Goal: Use online tool/utility: Utilize a website feature to perform a specific function

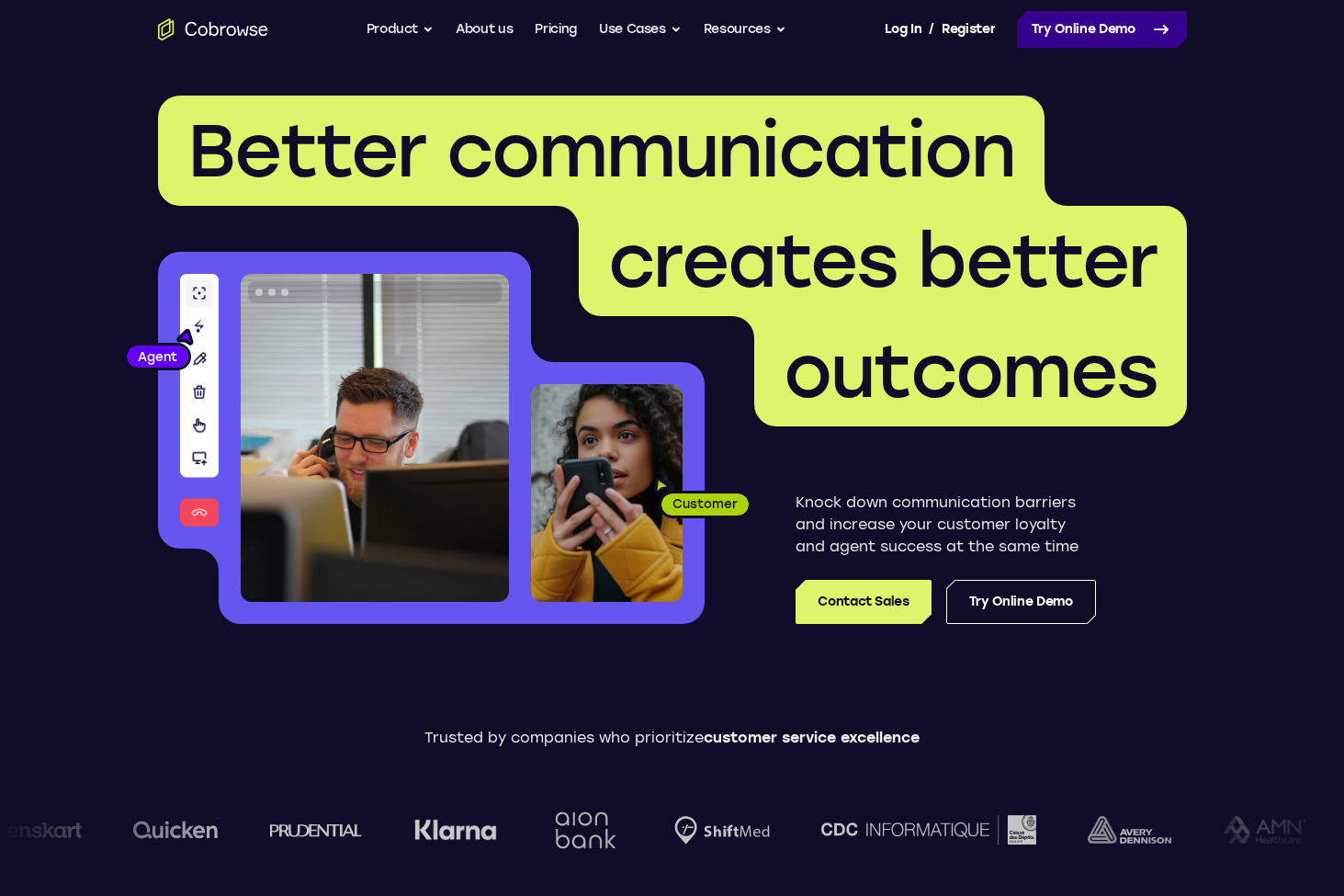
click at [1078, 42] on link "Try Online Demo" at bounding box center [1102, 29] width 170 height 37
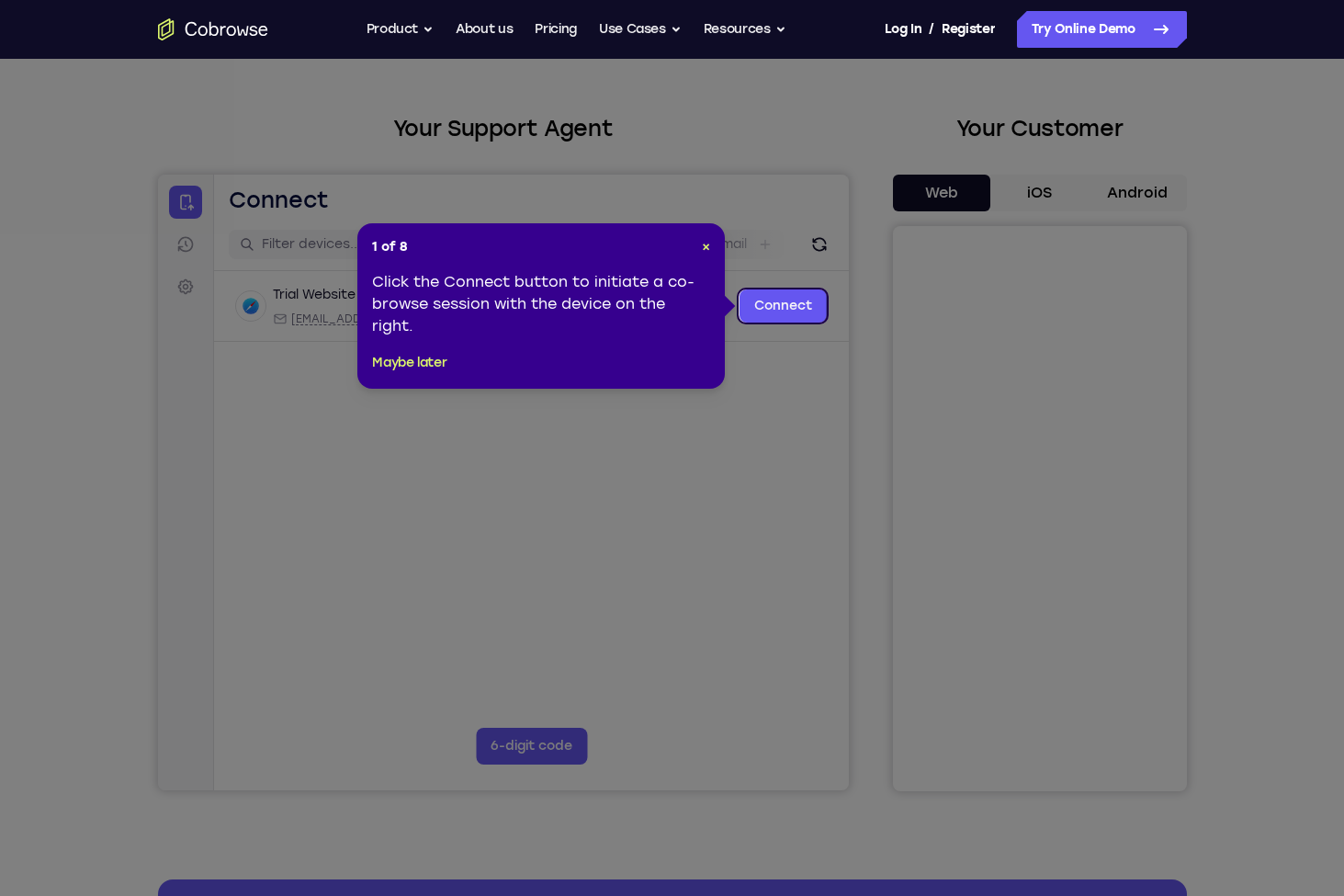
scroll to position [77, 0]
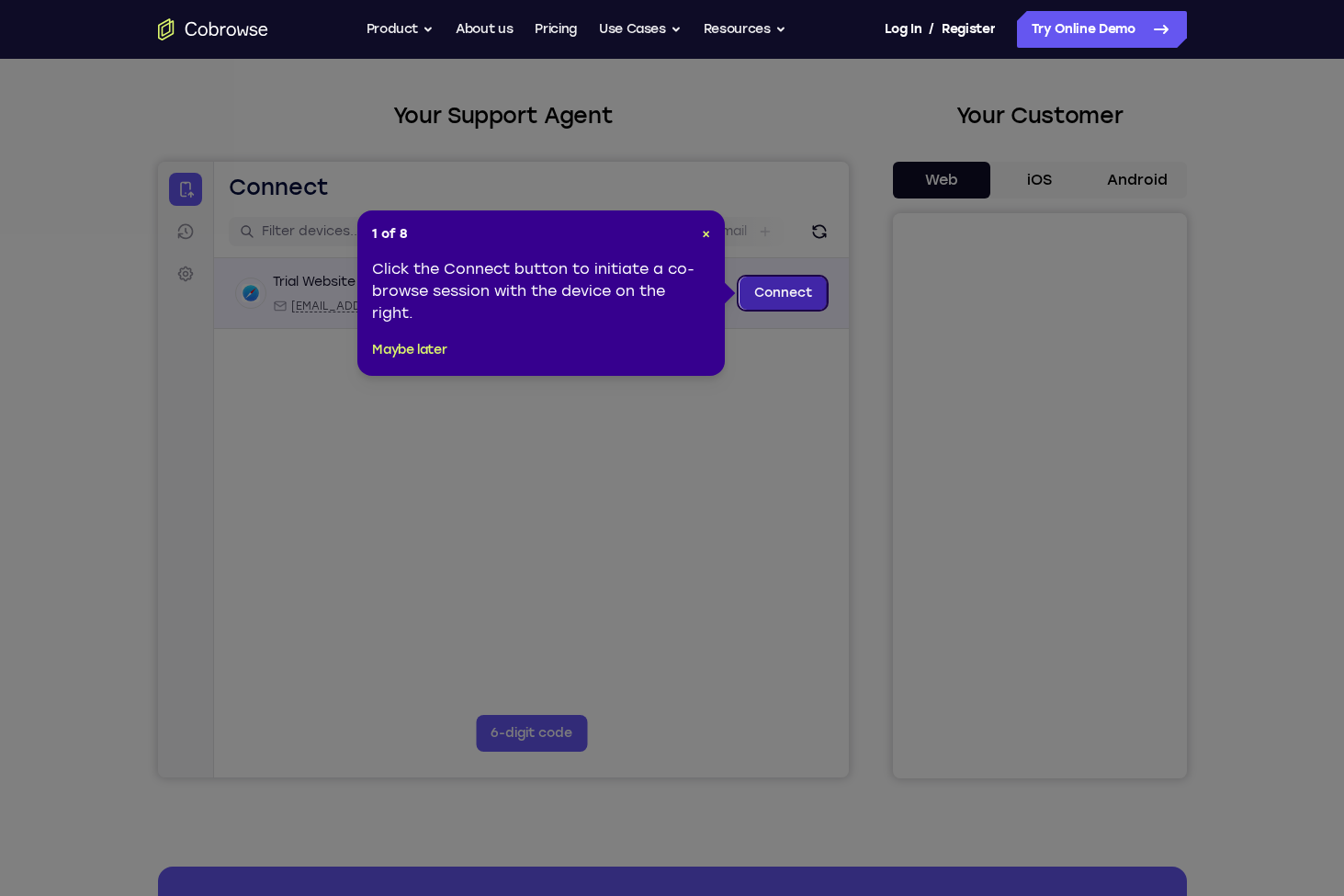
click at [801, 292] on link "Connect" at bounding box center [782, 293] width 88 height 33
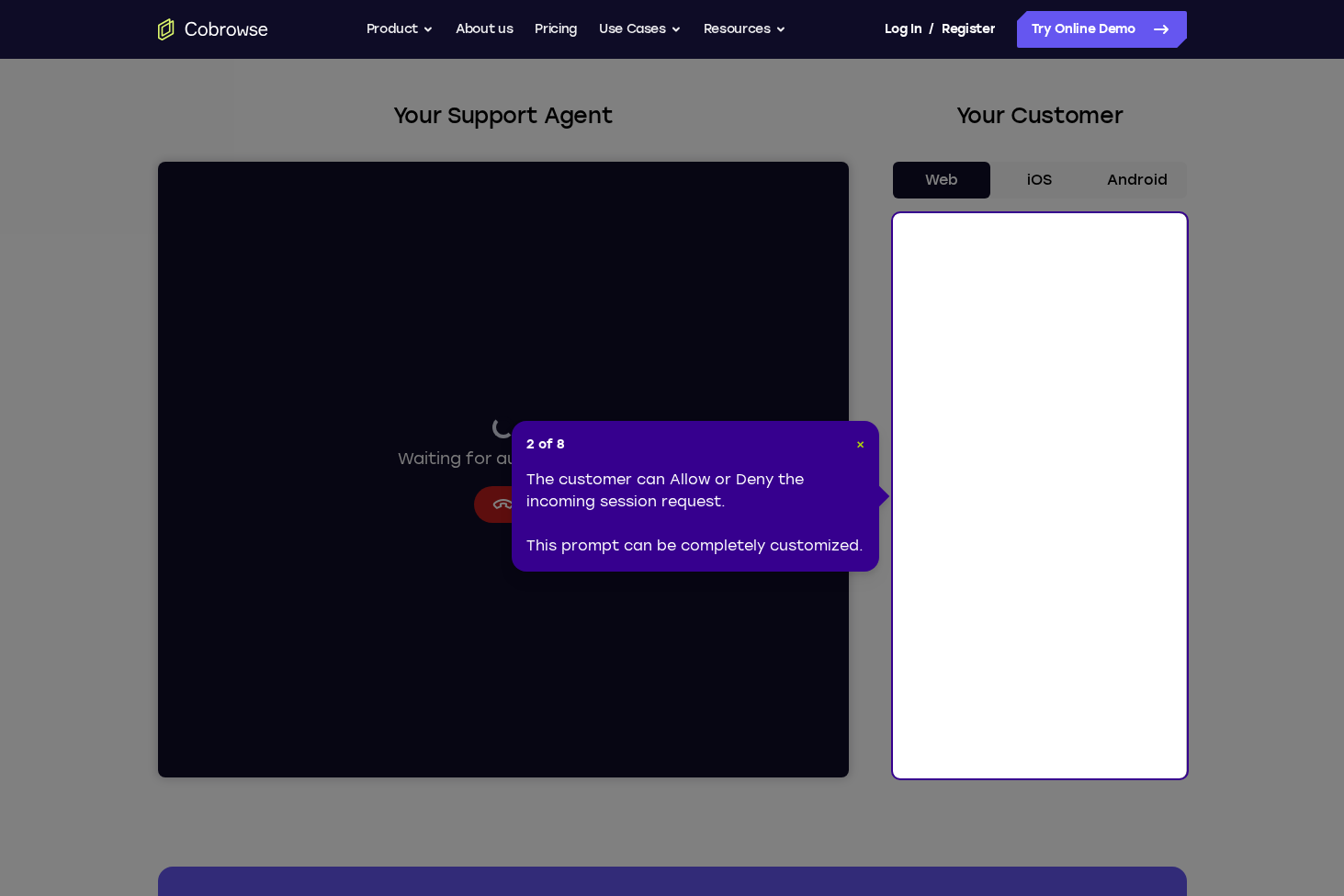
click at [856, 440] on span "×" at bounding box center [860, 444] width 8 height 16
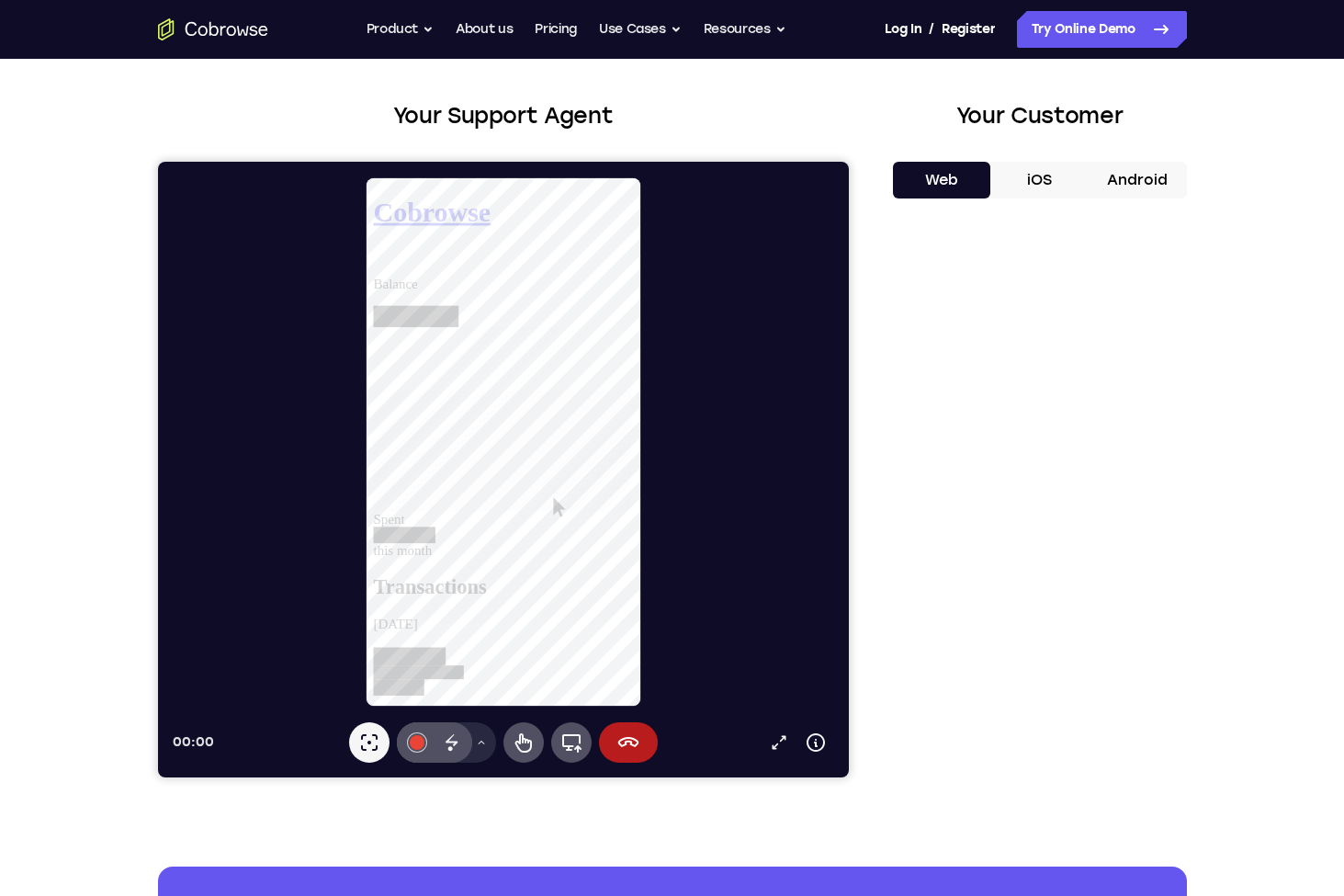
scroll to position [0, 0]
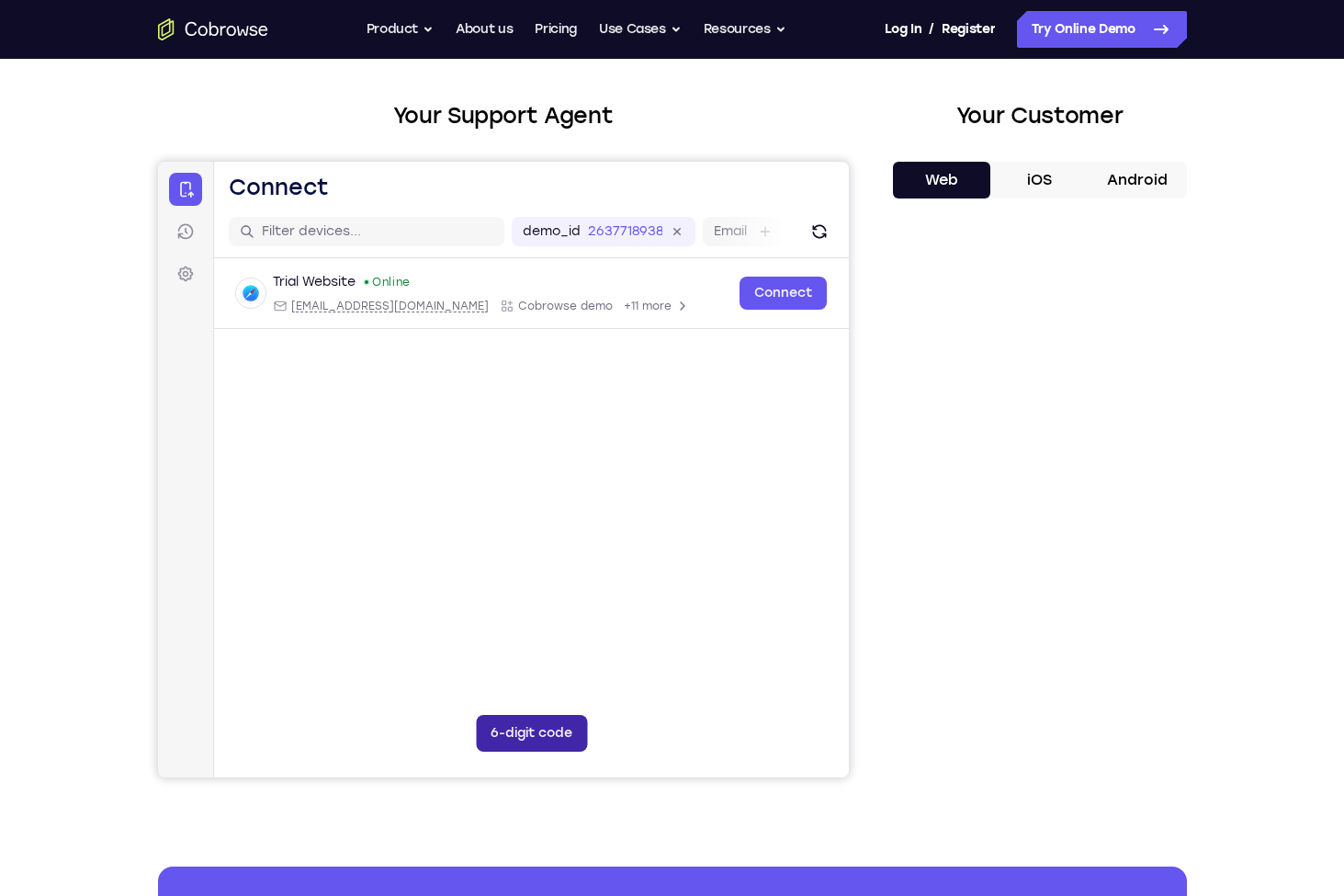
click at [512, 731] on button "6-digit code" at bounding box center [531, 732] width 111 height 37
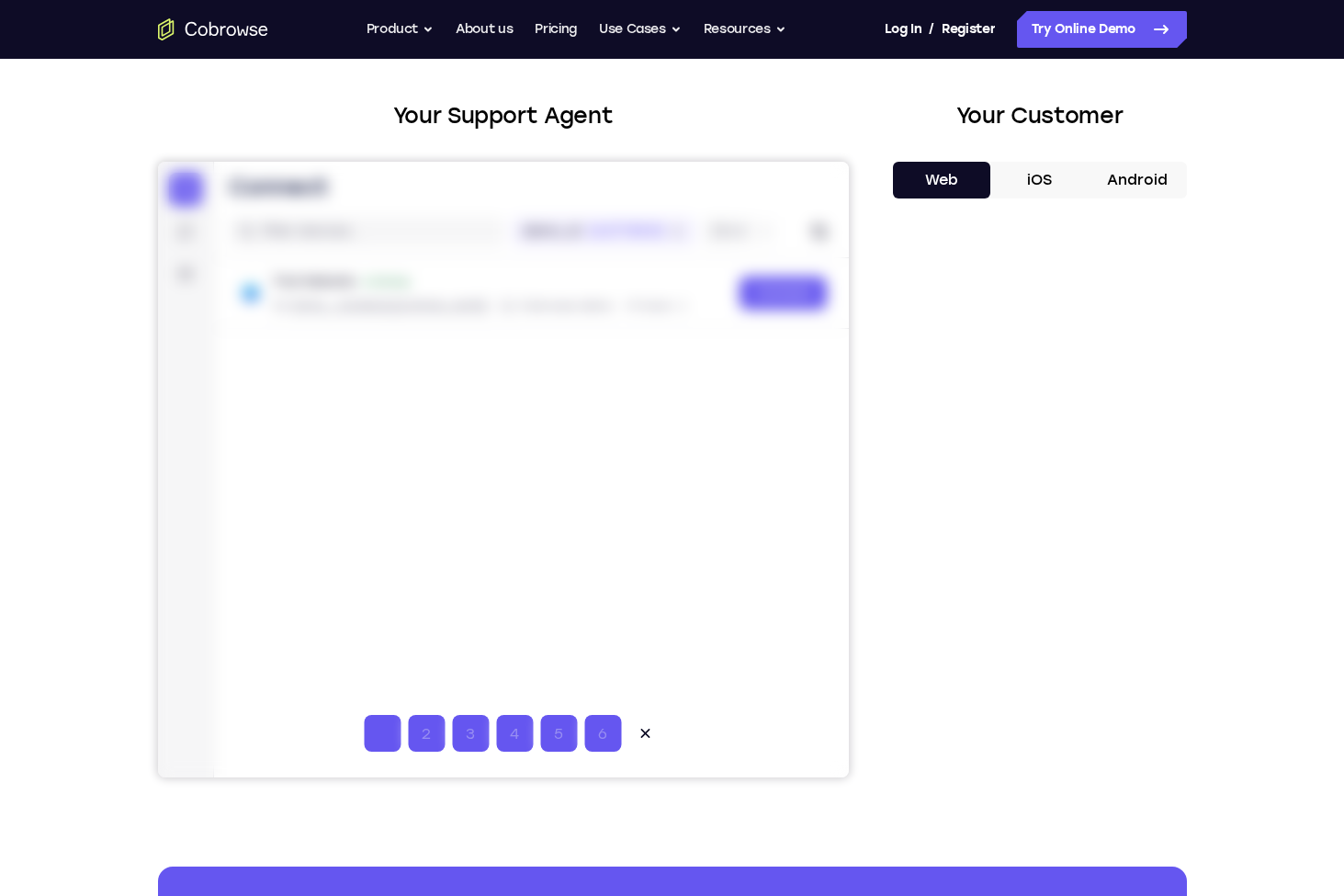
type input "3"
type input "4"
type input "5"
type input "6"
type input "7"
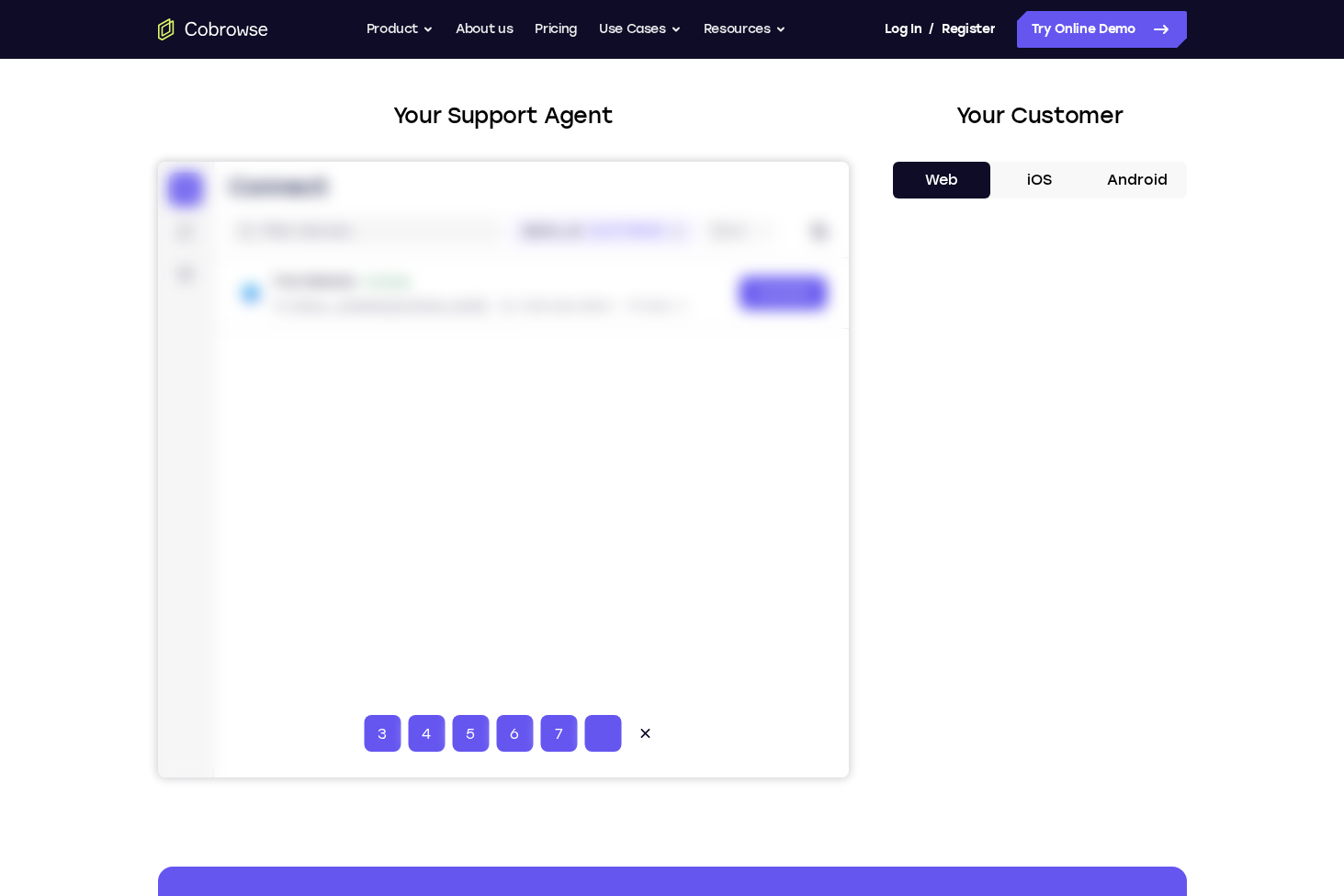
type input "7"
click at [646, 734] on icon at bounding box center [645, 733] width 19 height 19
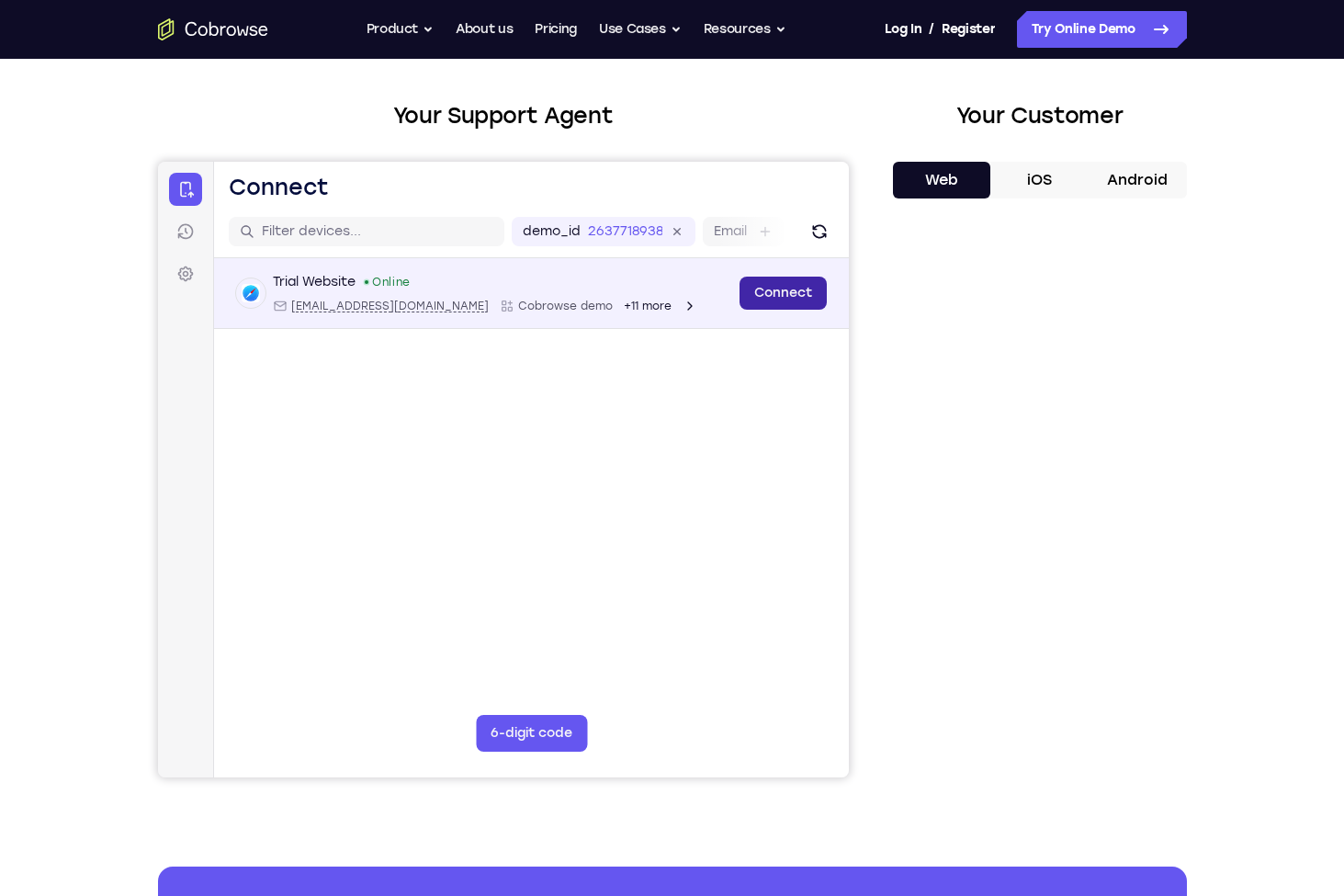
click at [770, 286] on link "Connect" at bounding box center [782, 293] width 88 height 33
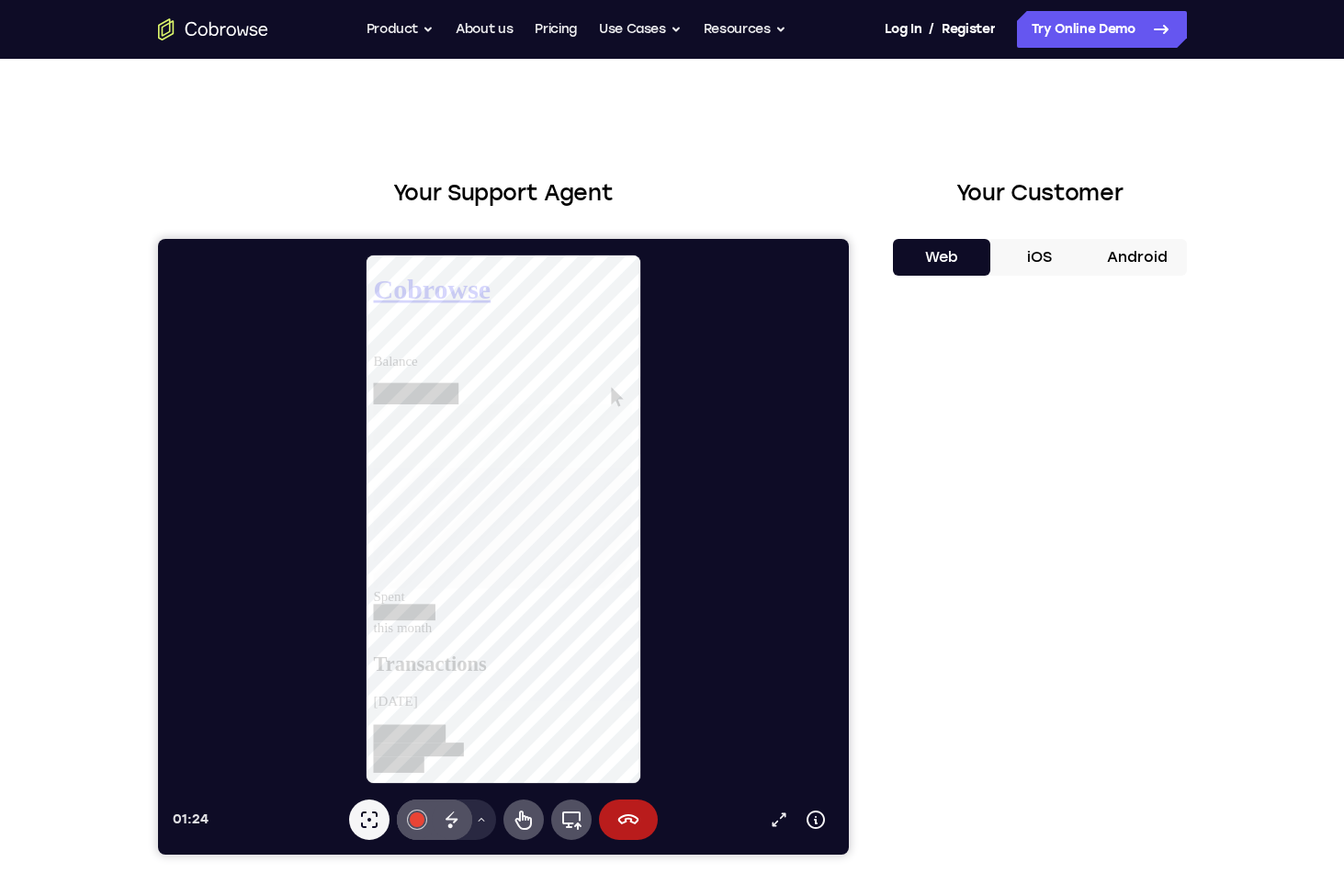
click at [1039, 250] on button "iOS" at bounding box center [1039, 257] width 98 height 37
click at [628, 812] on icon at bounding box center [627, 819] width 22 height 22
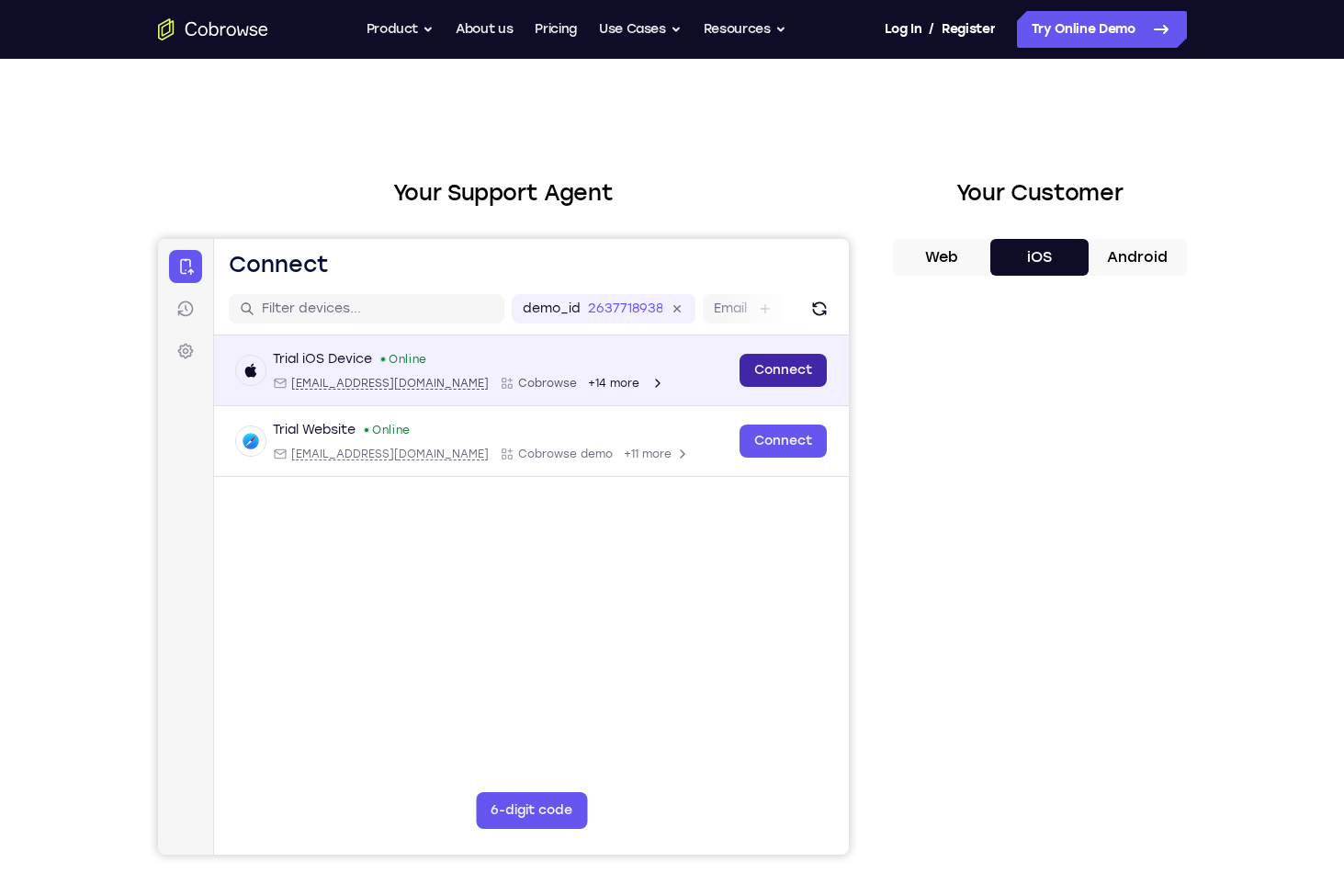
click at [772, 375] on link "Connect" at bounding box center [782, 370] width 88 height 33
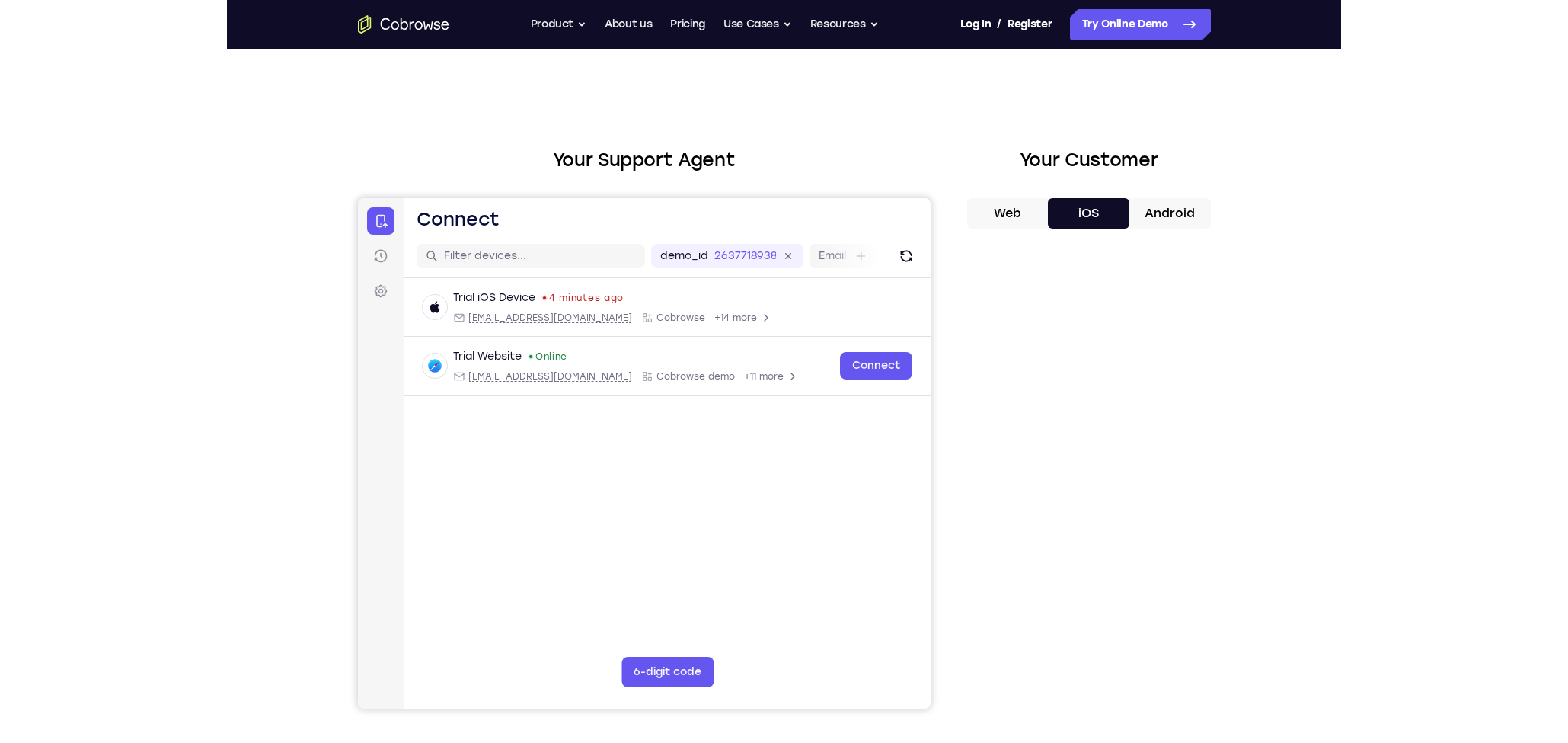
scroll to position [5, 0]
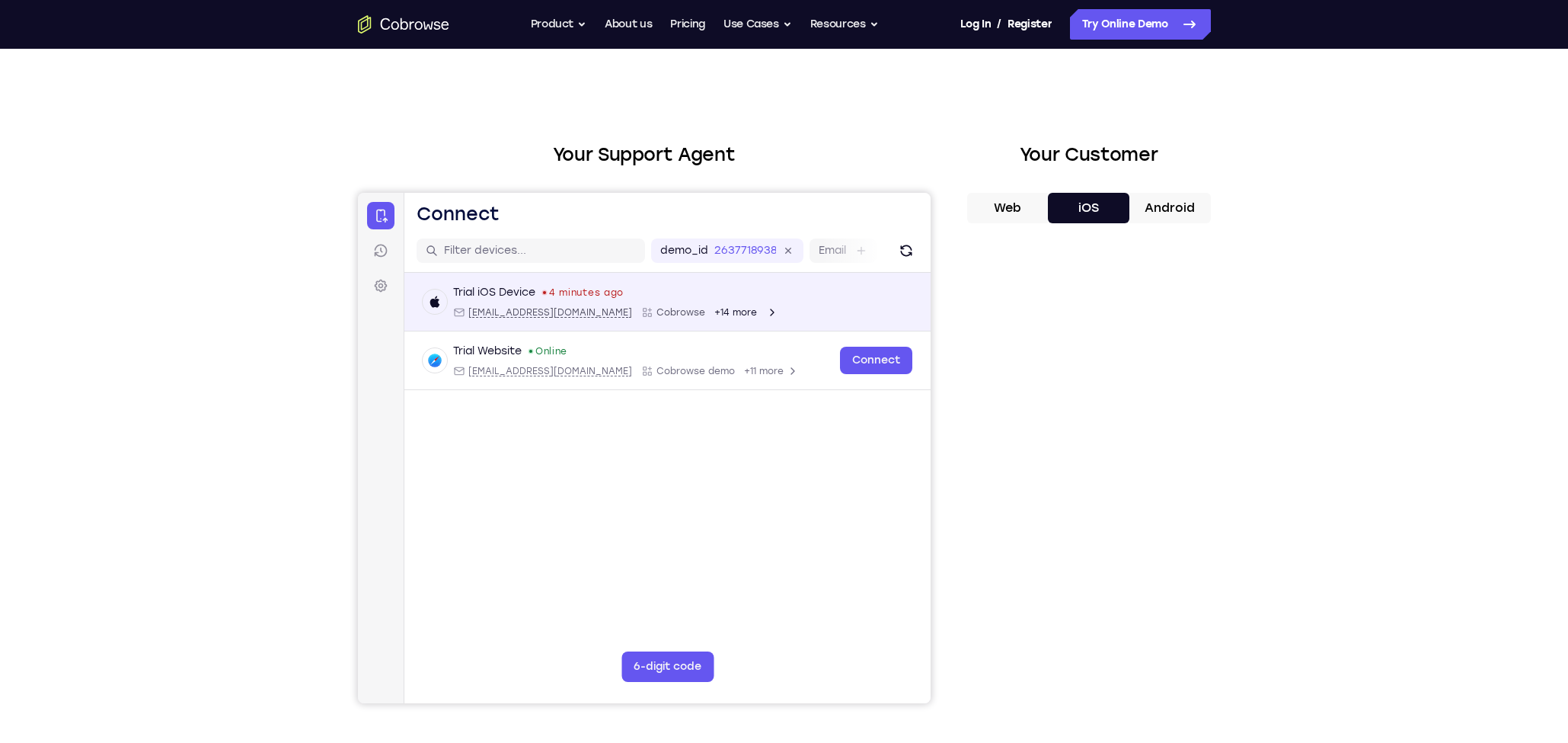
click at [842, 314] on div "Trial iOS Device 4 minutes ago ios@example.com Cobrowse +14 more" at bounding box center [667, 301] width 490 height 34
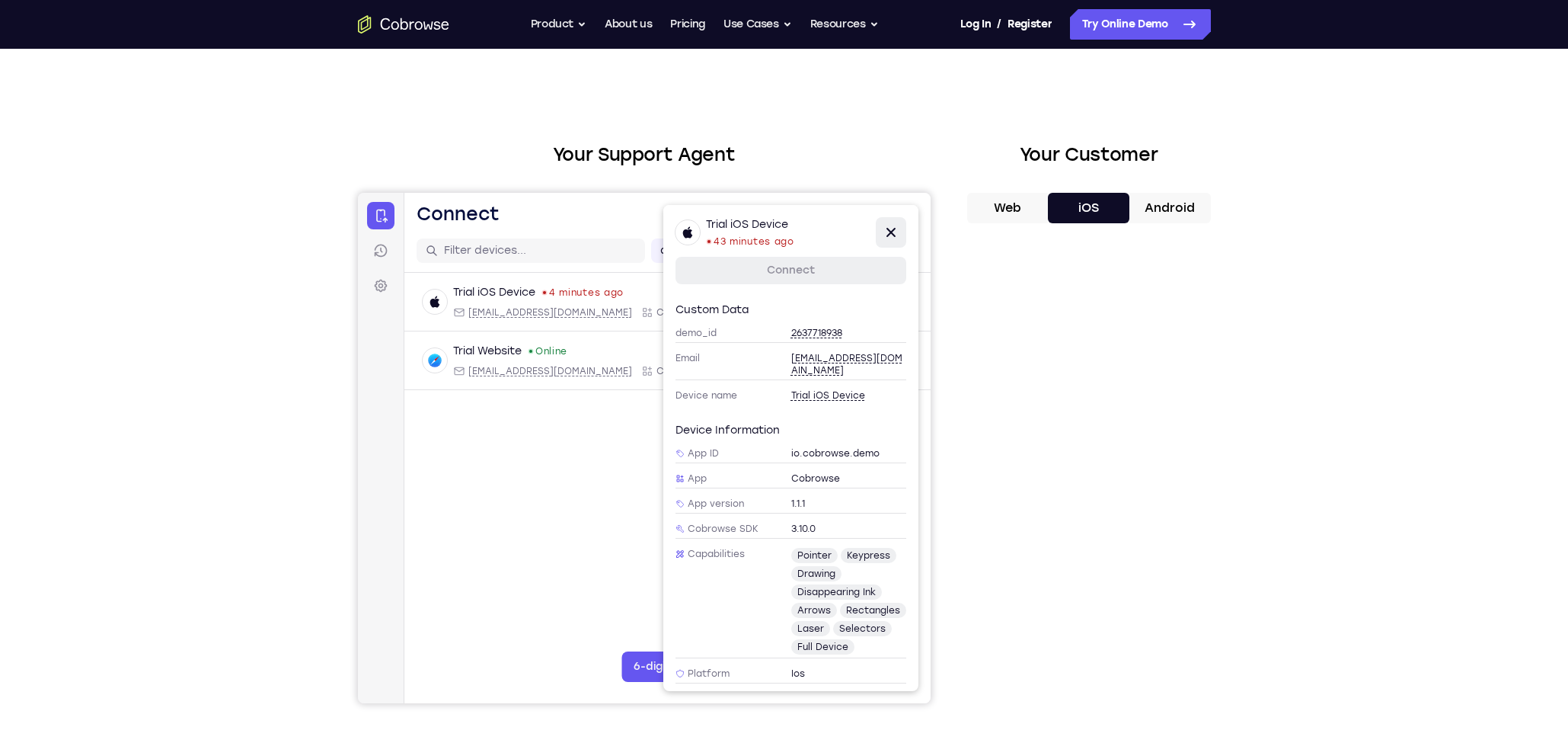
click at [889, 238] on icon at bounding box center [889, 232] width 18 height 18
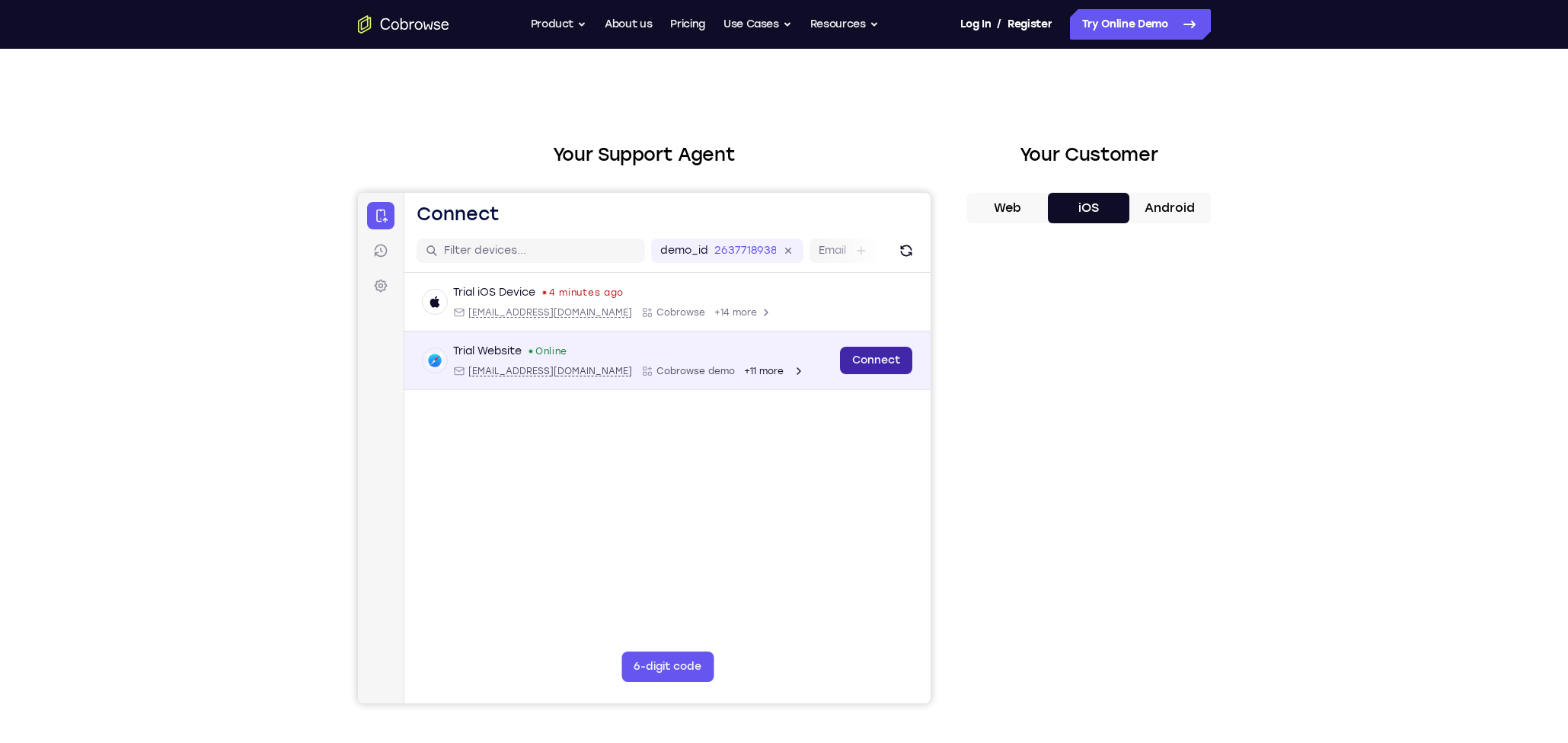
click at [885, 361] on link "Connect" at bounding box center [875, 360] width 73 height 27
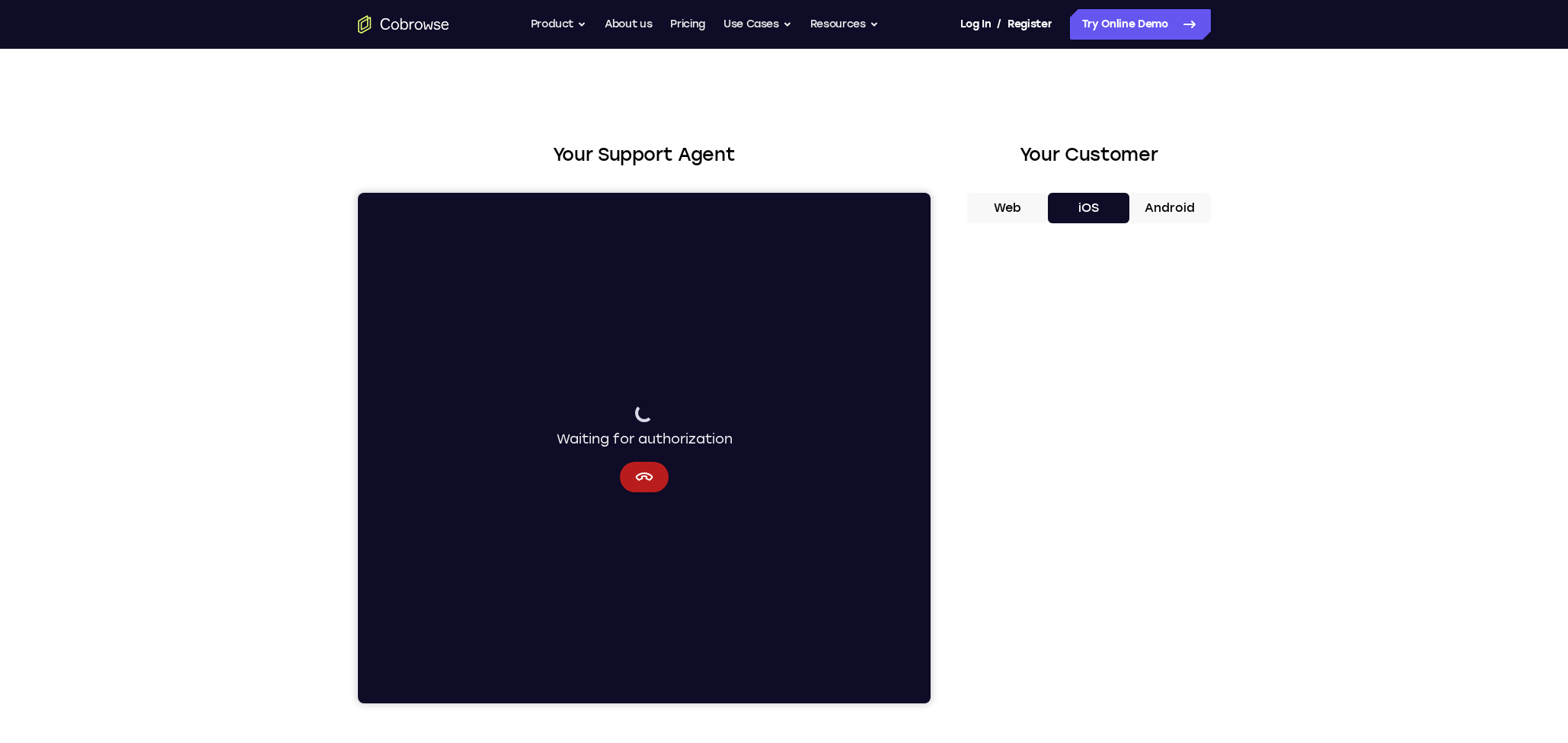
click at [1022, 210] on button "Web" at bounding box center [1008, 208] width 81 height 30
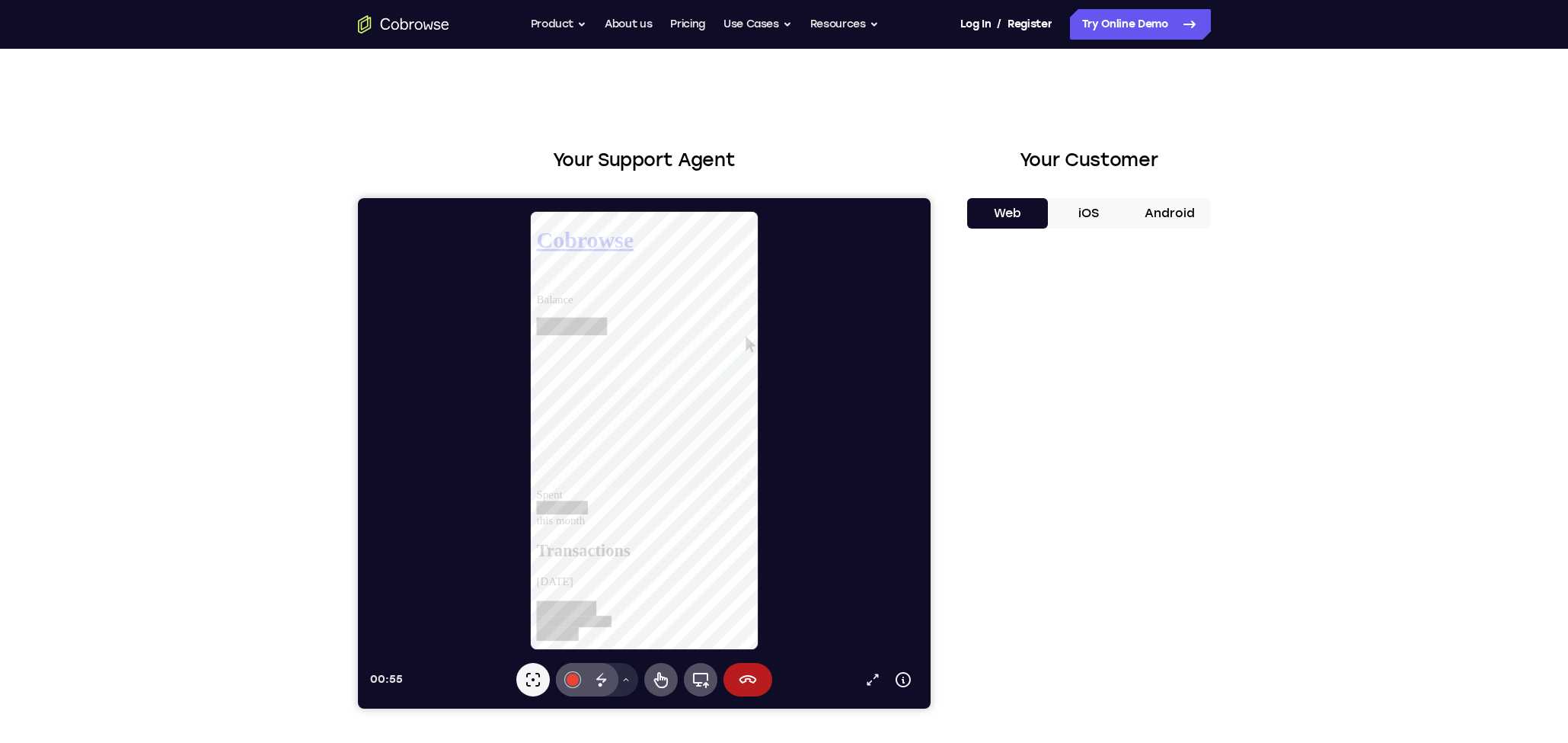
scroll to position [0, 0]
click at [1087, 209] on button "iOS" at bounding box center [1088, 213] width 81 height 30
click at [1113, 212] on button "Android" at bounding box center [1170, 213] width 81 height 30
click at [736, 677] on button "End session" at bounding box center [747, 679] width 48 height 34
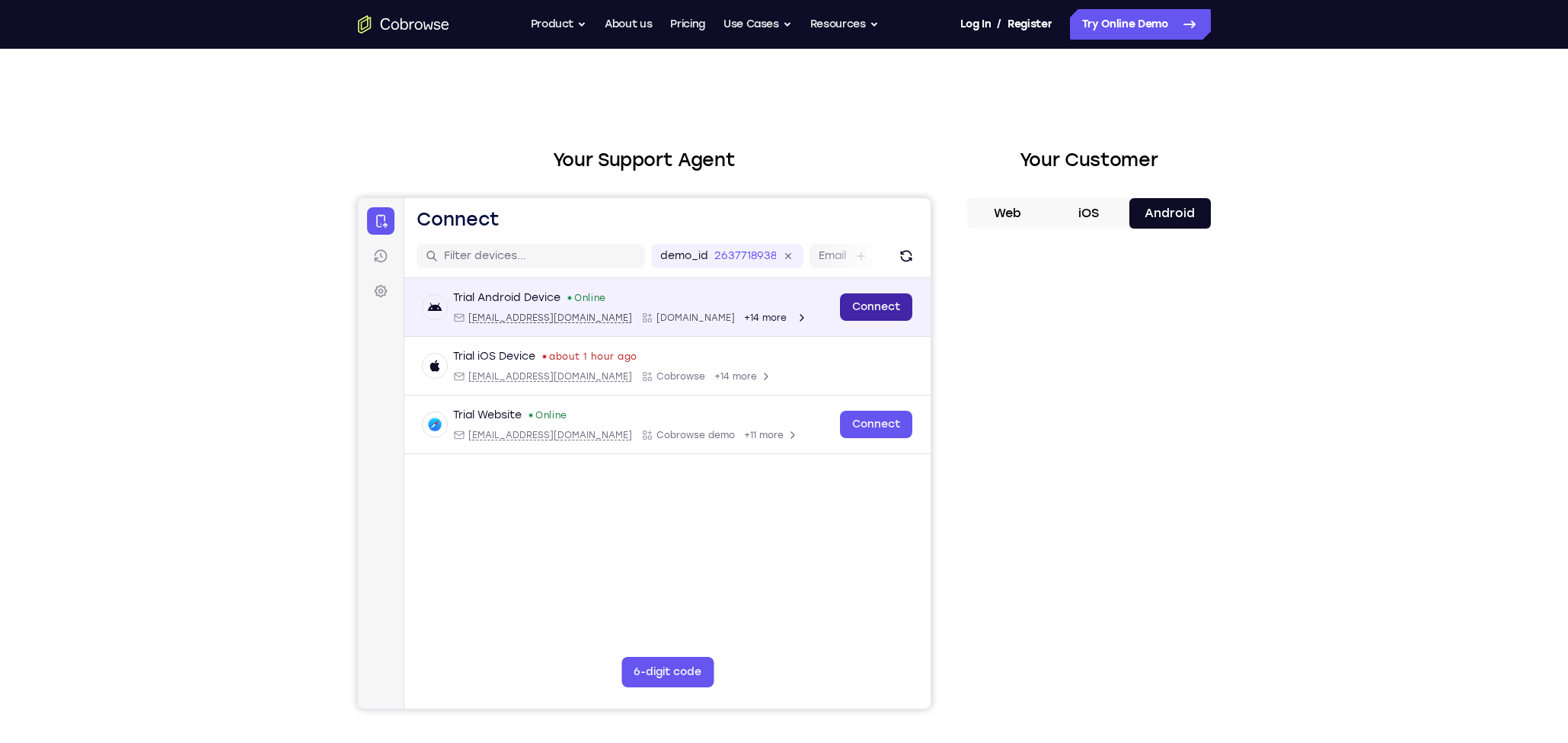
click at [889, 318] on link "Connect" at bounding box center [875, 307] width 73 height 27
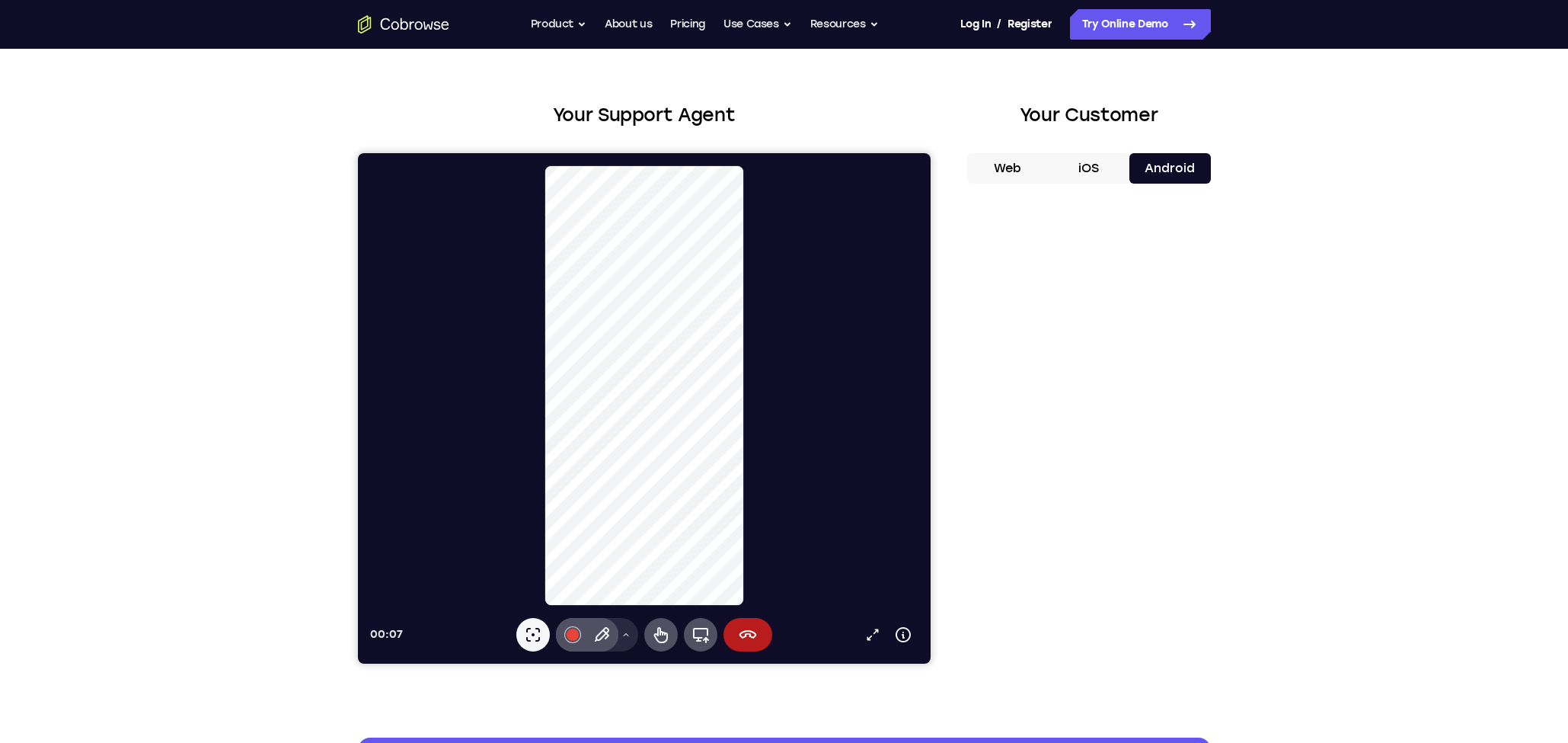
scroll to position [44, 0]
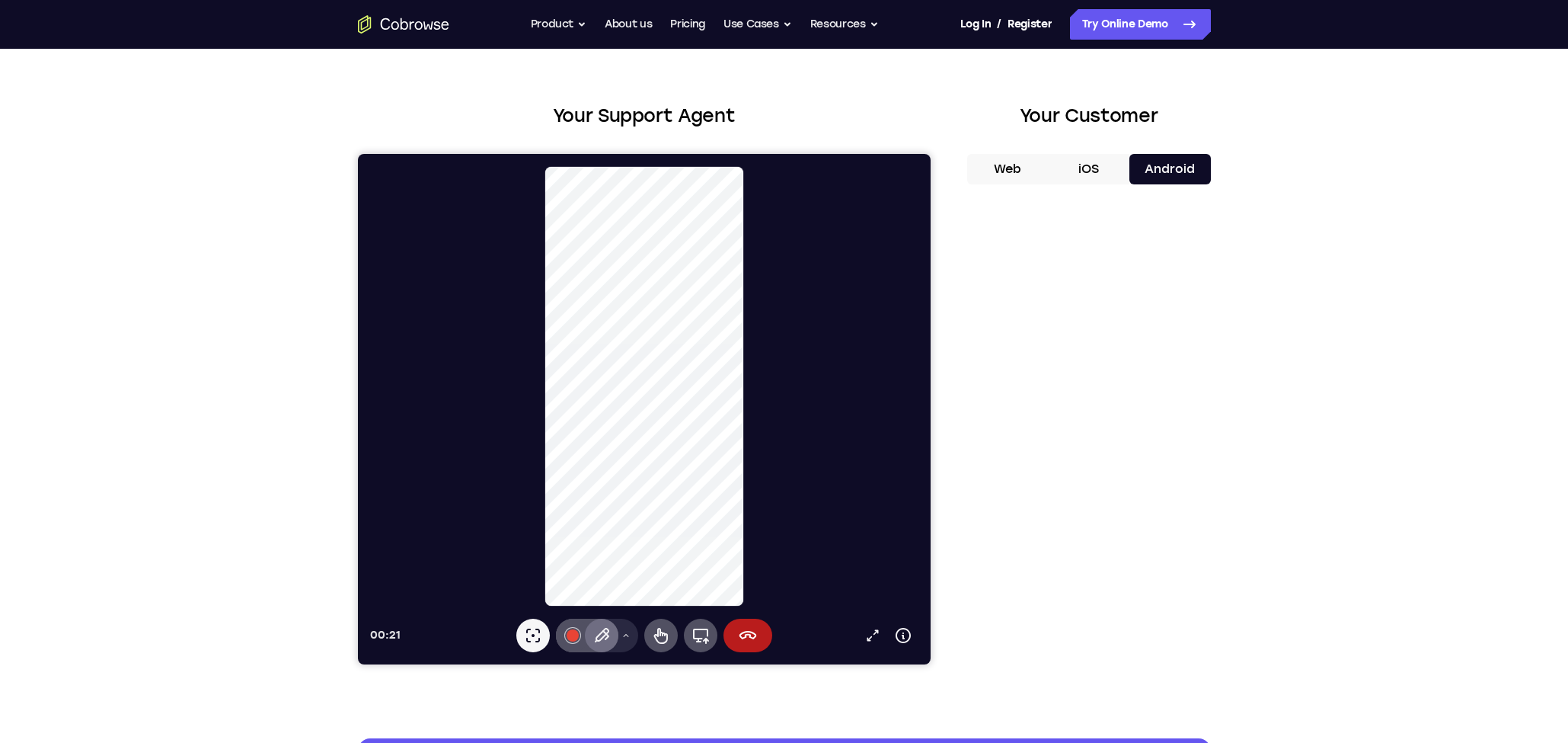
click at [610, 637] on div "Pen" at bounding box center [601, 635] width 34 height 34
click at [651, 638] on icon at bounding box center [660, 635] width 18 height 18
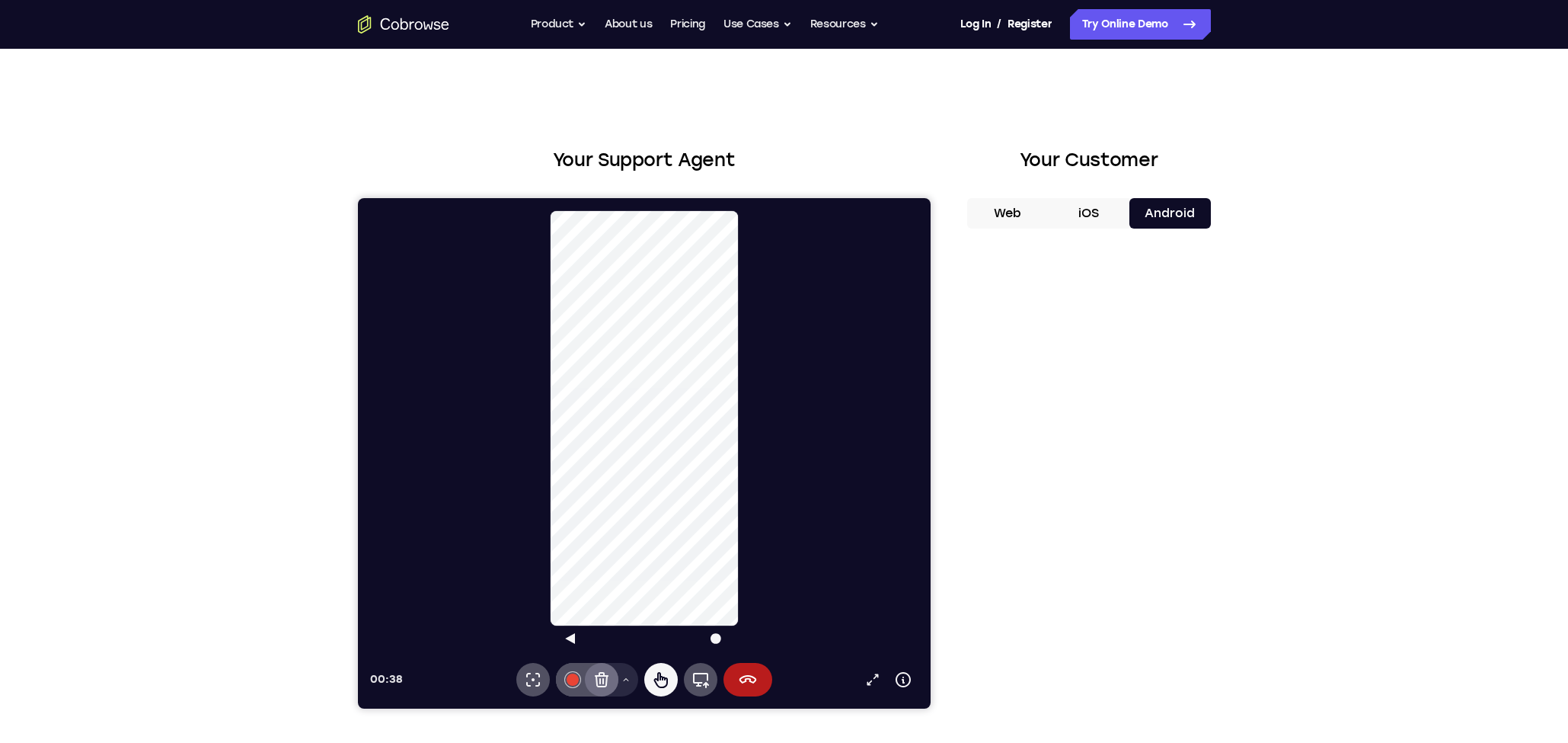
scroll to position [0, 0]
click at [741, 685] on icon at bounding box center [747, 679] width 18 height 18
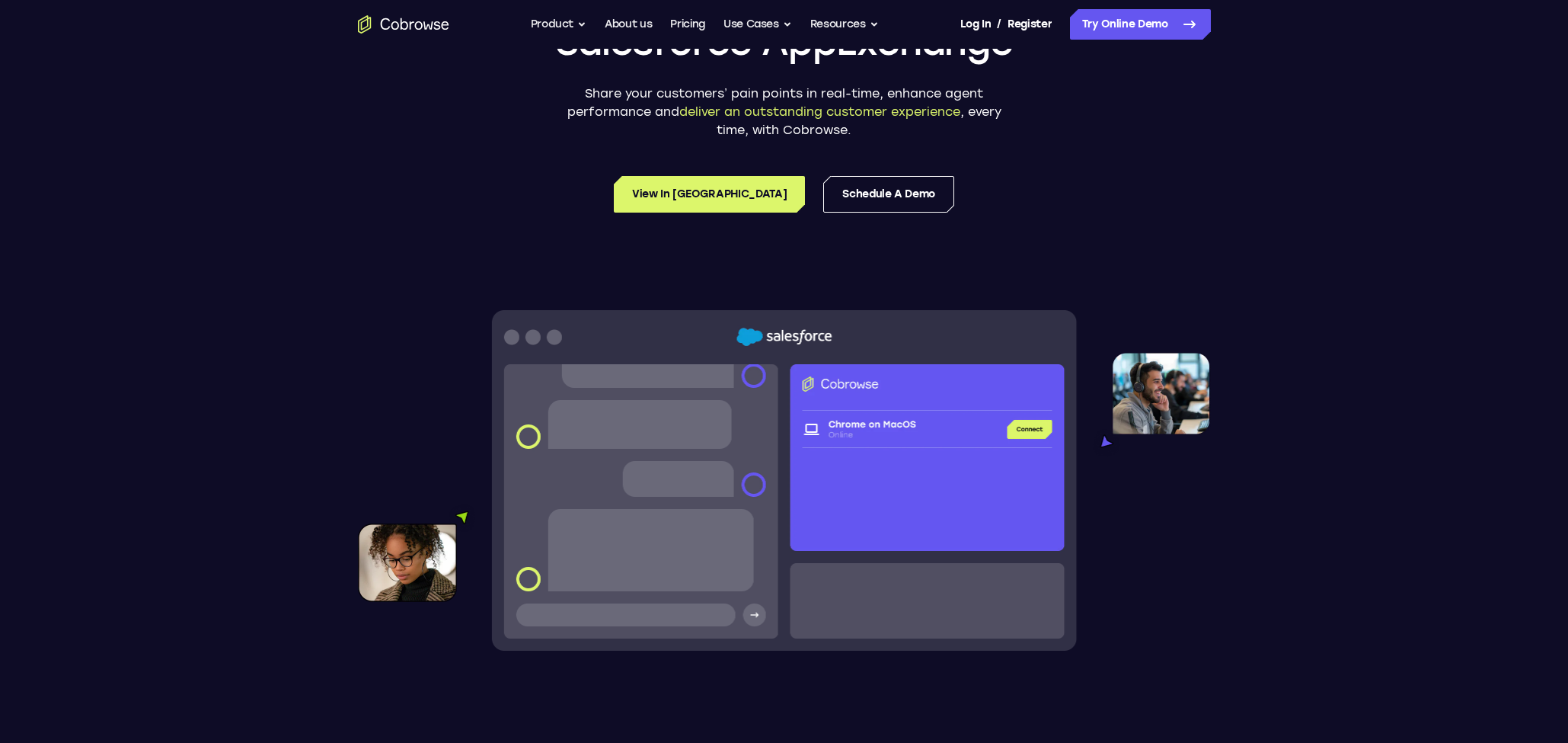
scroll to position [211, 0]
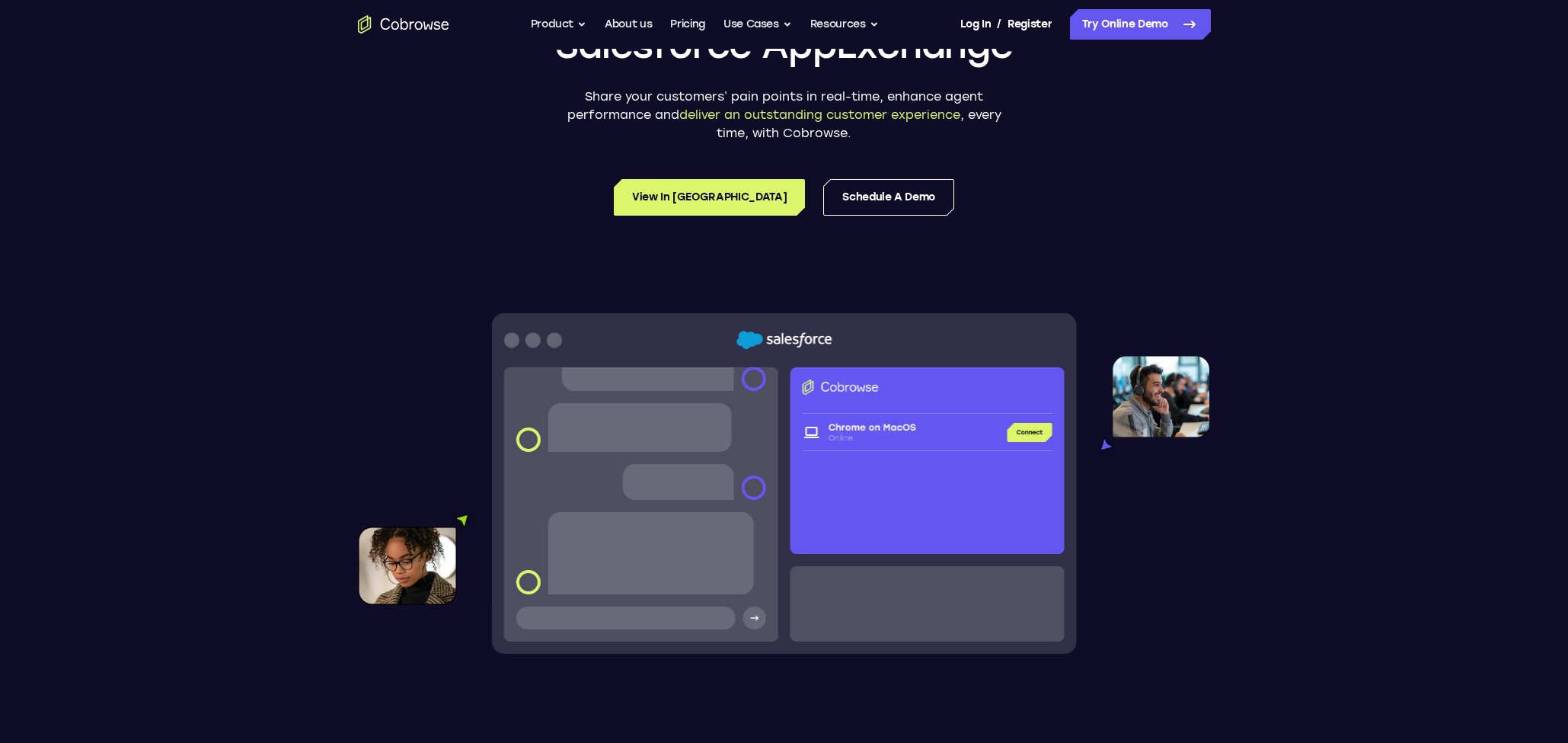
drag, startPoint x: 816, startPoint y: 417, endPoint x: 807, endPoint y: 351, distance: 66.6
click at [816, 417] on img at bounding box center [784, 483] width 853 height 340
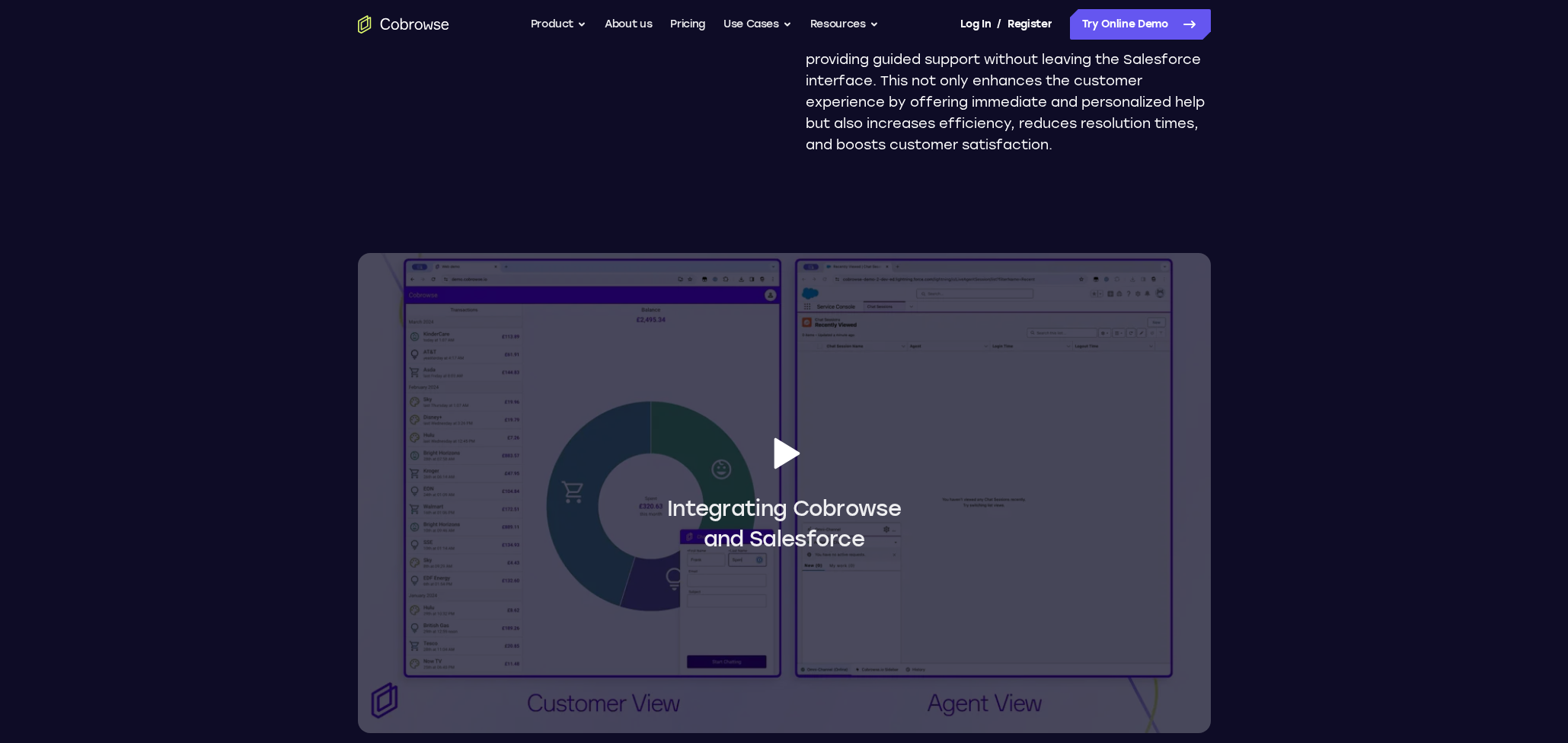
scroll to position [1146, 0]
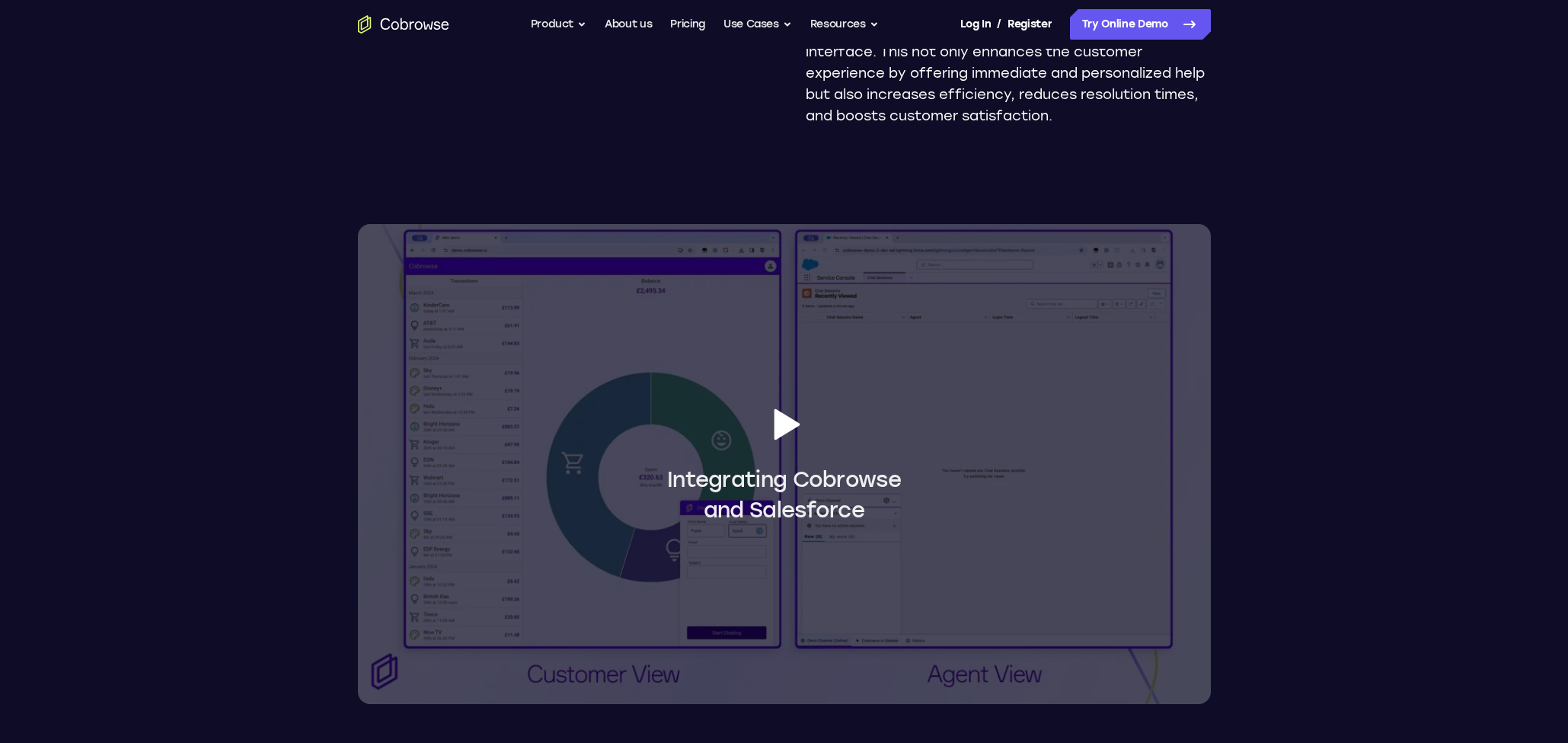
click at [788, 418] on icon at bounding box center [784, 424] width 43 height 43
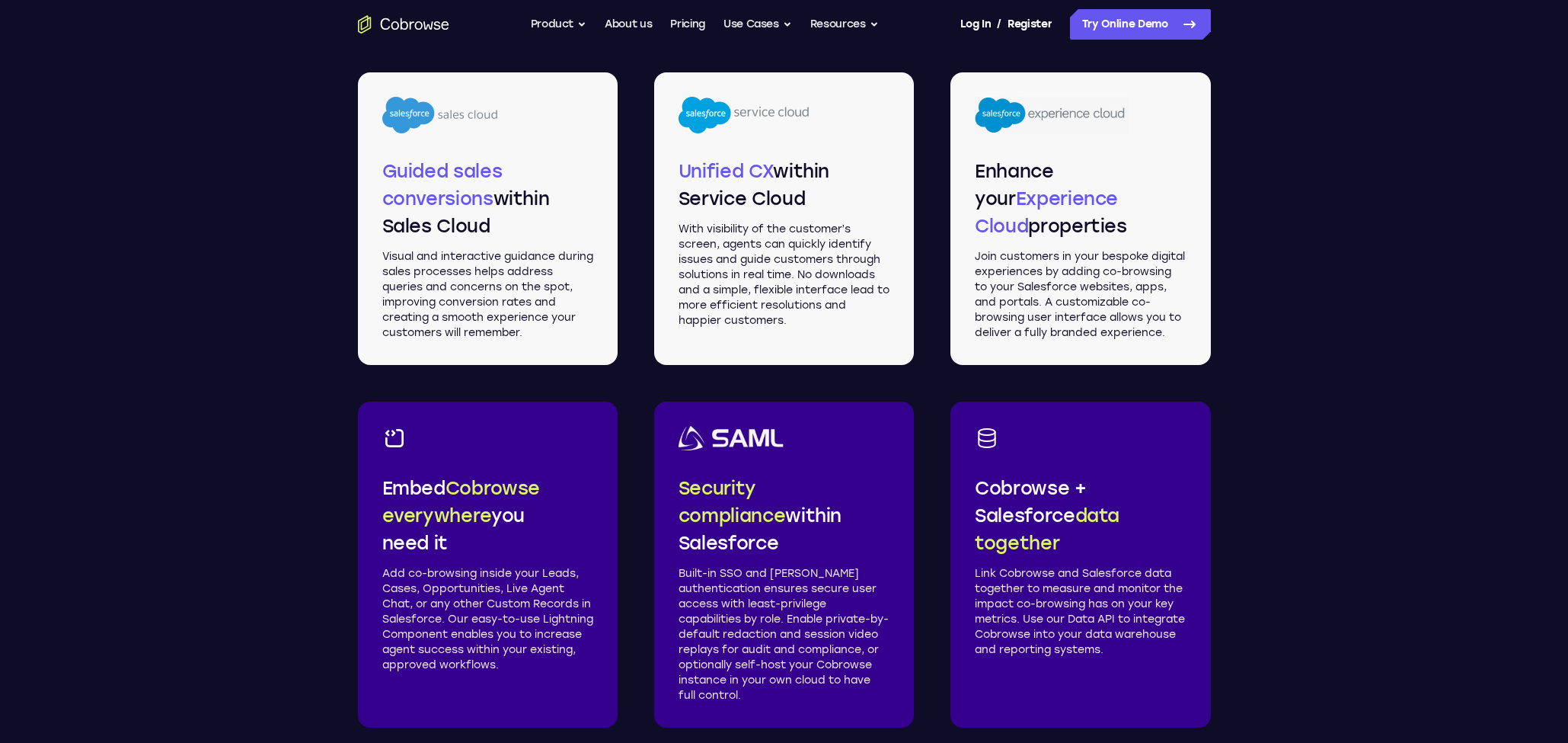
scroll to position [2108, 0]
